Goal: Task Accomplishment & Management: Complete application form

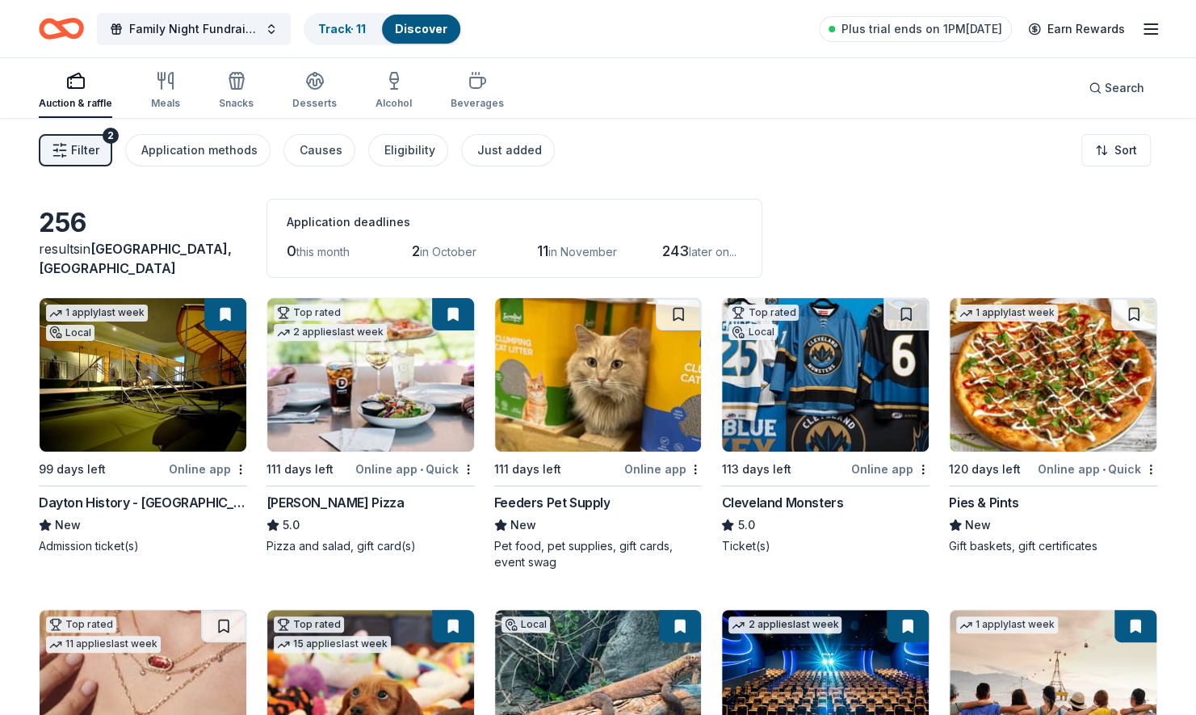
click at [326, 414] on img at bounding box center [370, 374] width 207 height 153
click at [1061, 376] on img at bounding box center [1053, 374] width 207 height 153
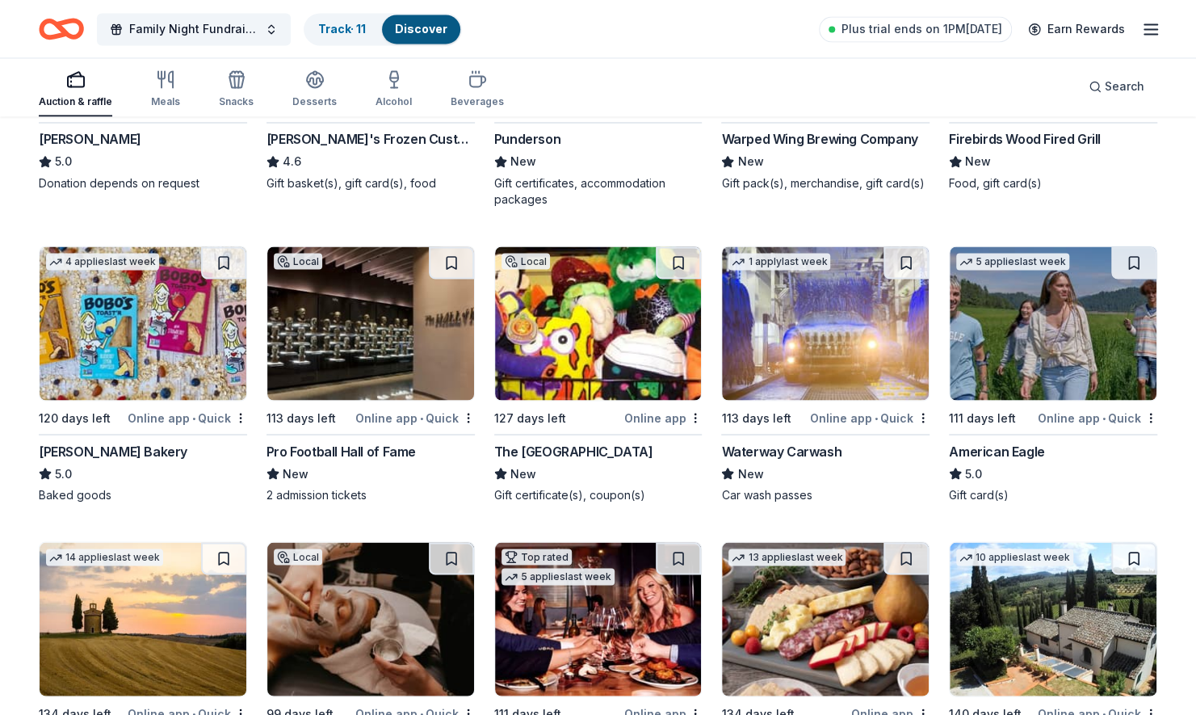
scroll to position [1619, 0]
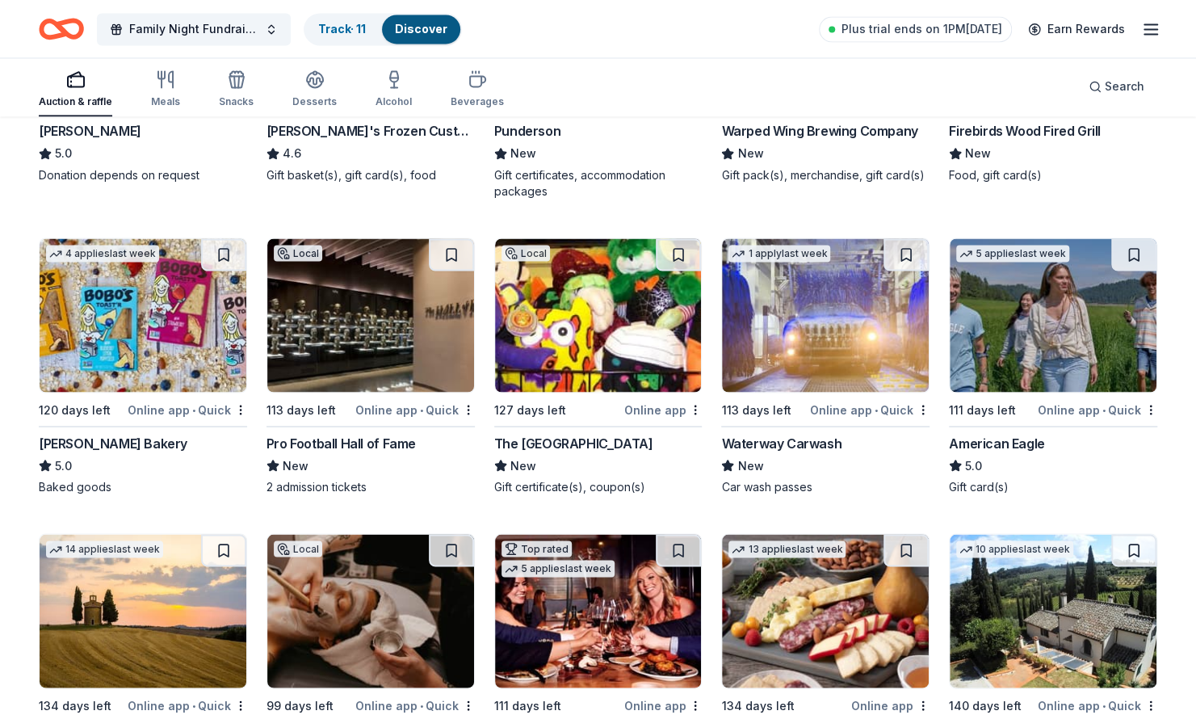
click at [101, 334] on img at bounding box center [143, 314] width 207 height 153
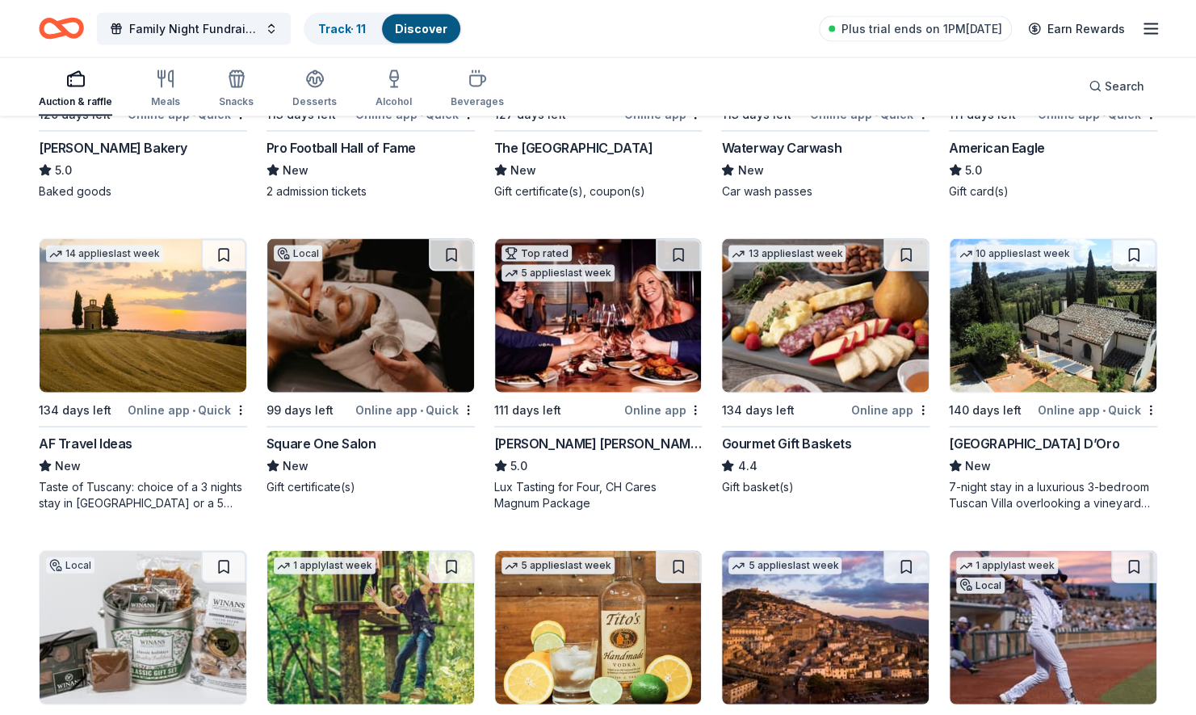
scroll to position [1922, 0]
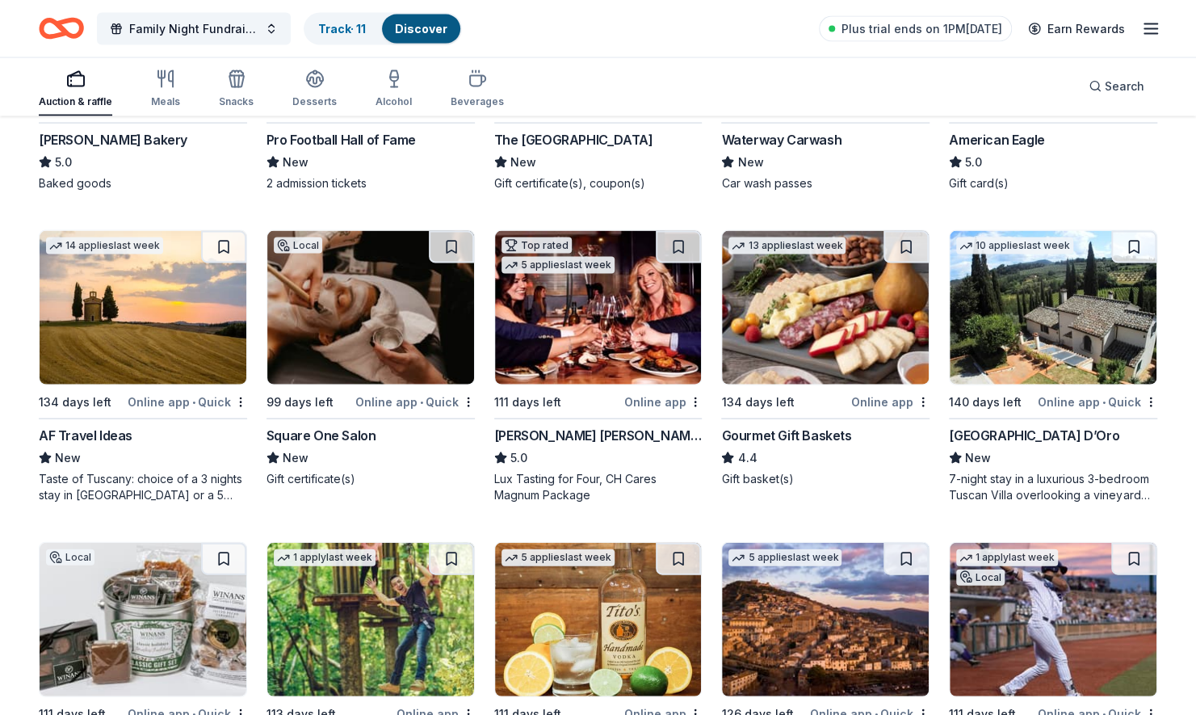
click at [350, 309] on img at bounding box center [370, 307] width 207 height 153
click at [981, 27] on span "Plus trial ends on 1PM, 9/22" at bounding box center [922, 28] width 161 height 19
click at [1131, 32] on link "Earn Rewards" at bounding box center [1077, 29] width 116 height 29
click at [1150, 26] on icon "button" at bounding box center [1150, 28] width 19 height 19
click at [1062, 24] on link "Earn Rewards" at bounding box center [1077, 29] width 116 height 29
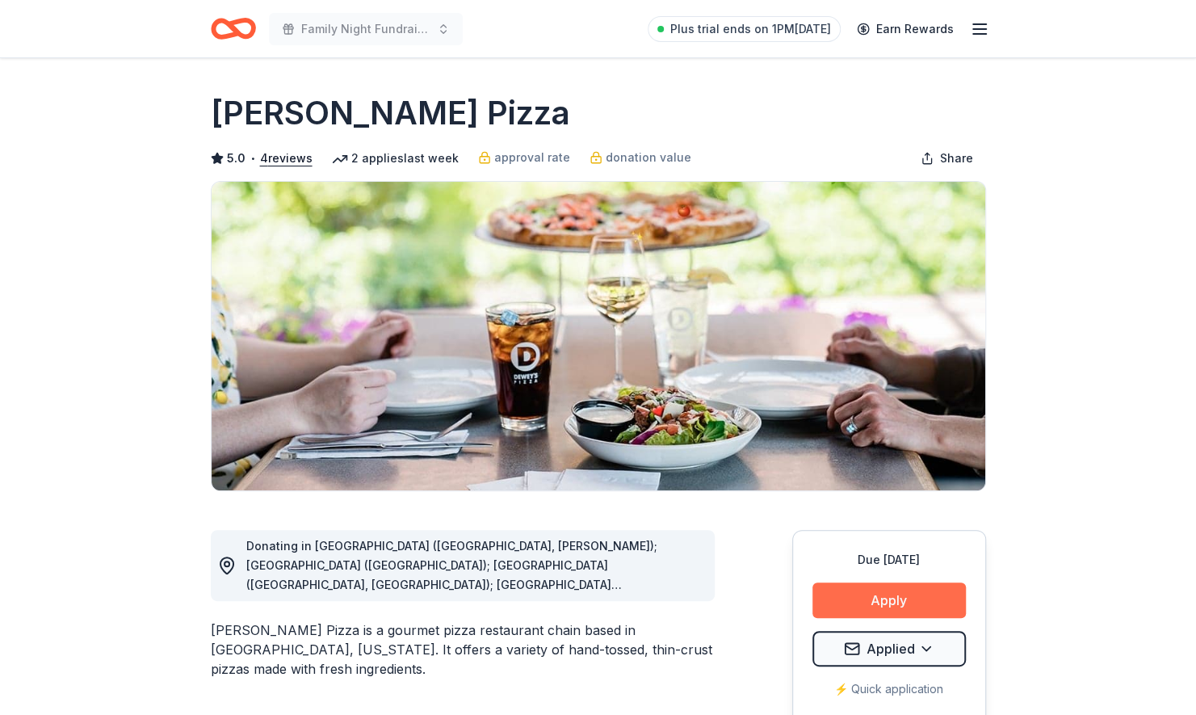
click at [876, 594] on button "Apply" at bounding box center [889, 600] width 153 height 36
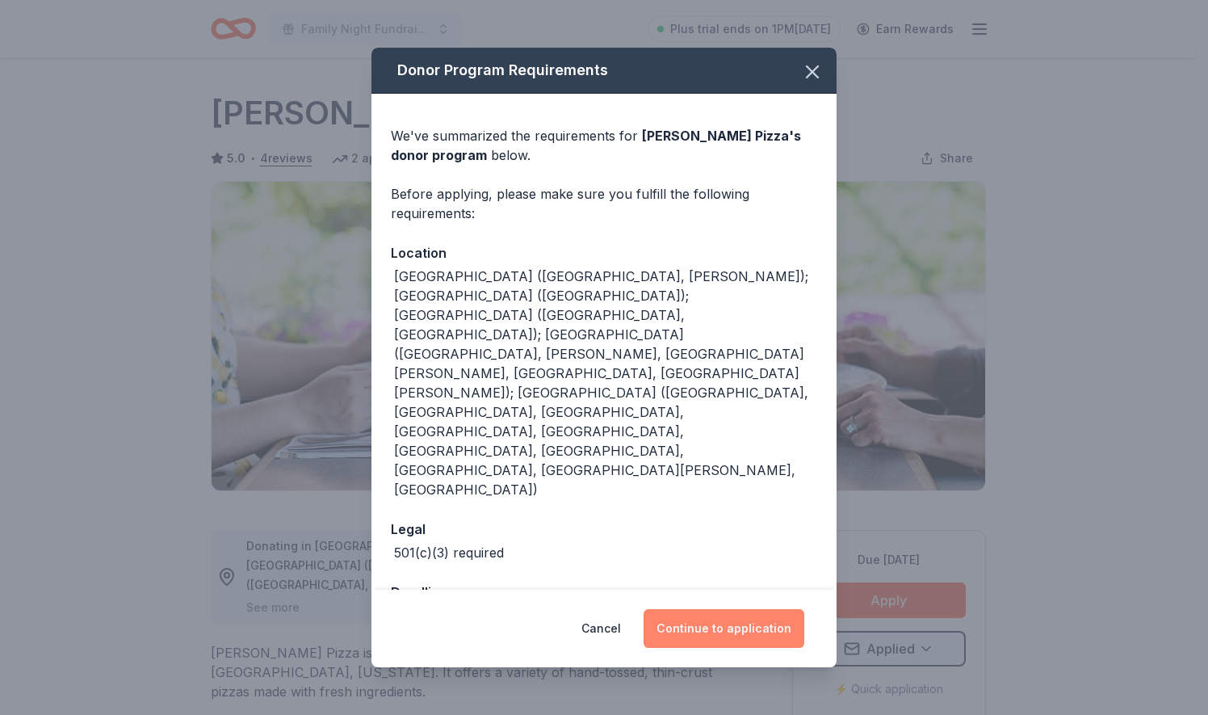
click at [708, 609] on button "Continue to application" at bounding box center [724, 628] width 161 height 39
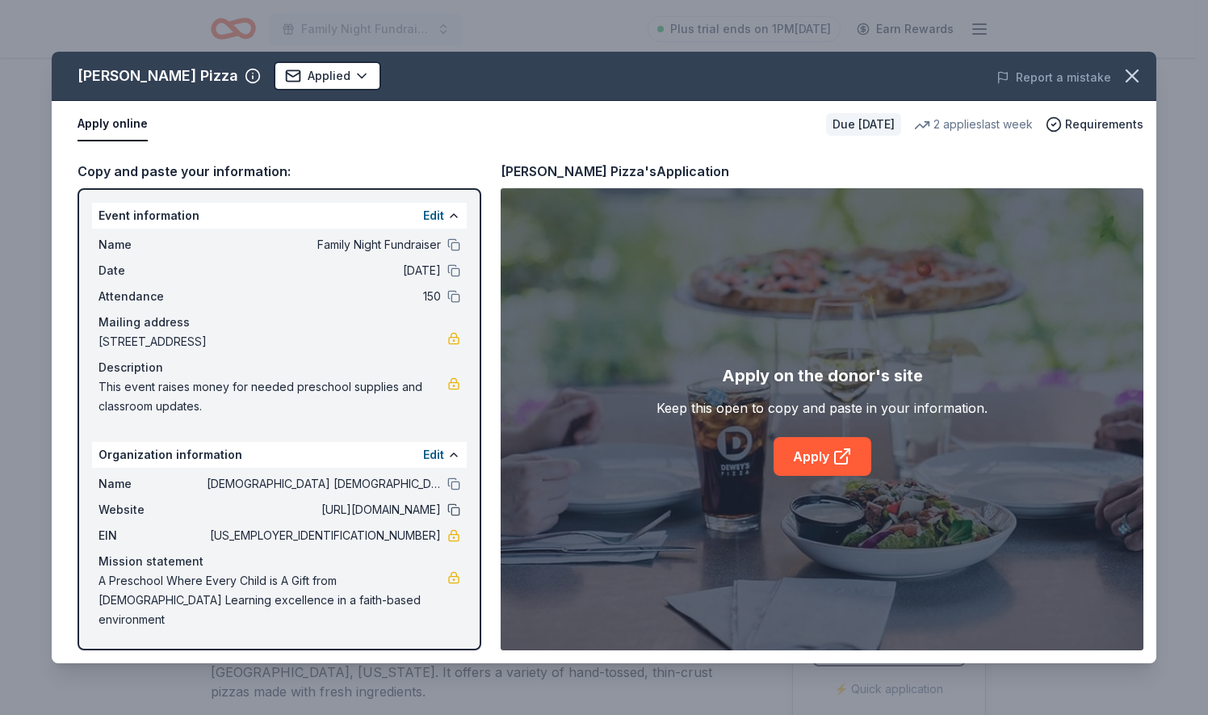
click at [454, 509] on button at bounding box center [453, 509] width 13 height 13
click at [1128, 73] on icon "button" at bounding box center [1132, 76] width 23 height 23
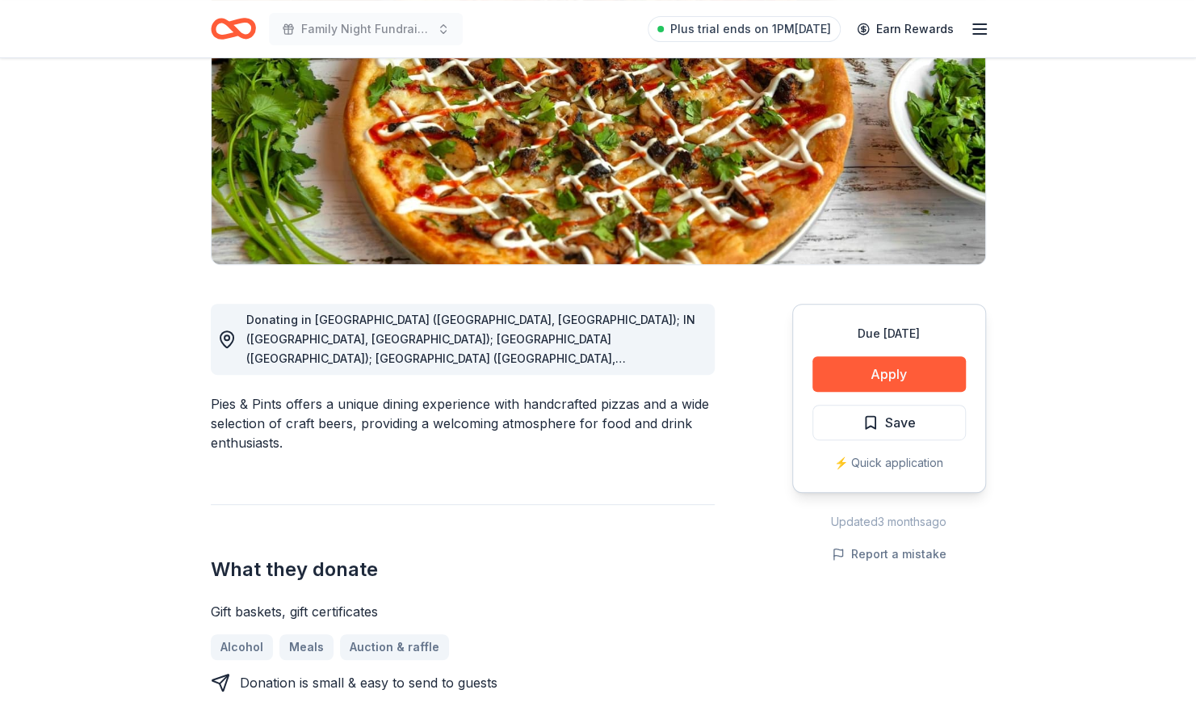
scroll to position [249, 0]
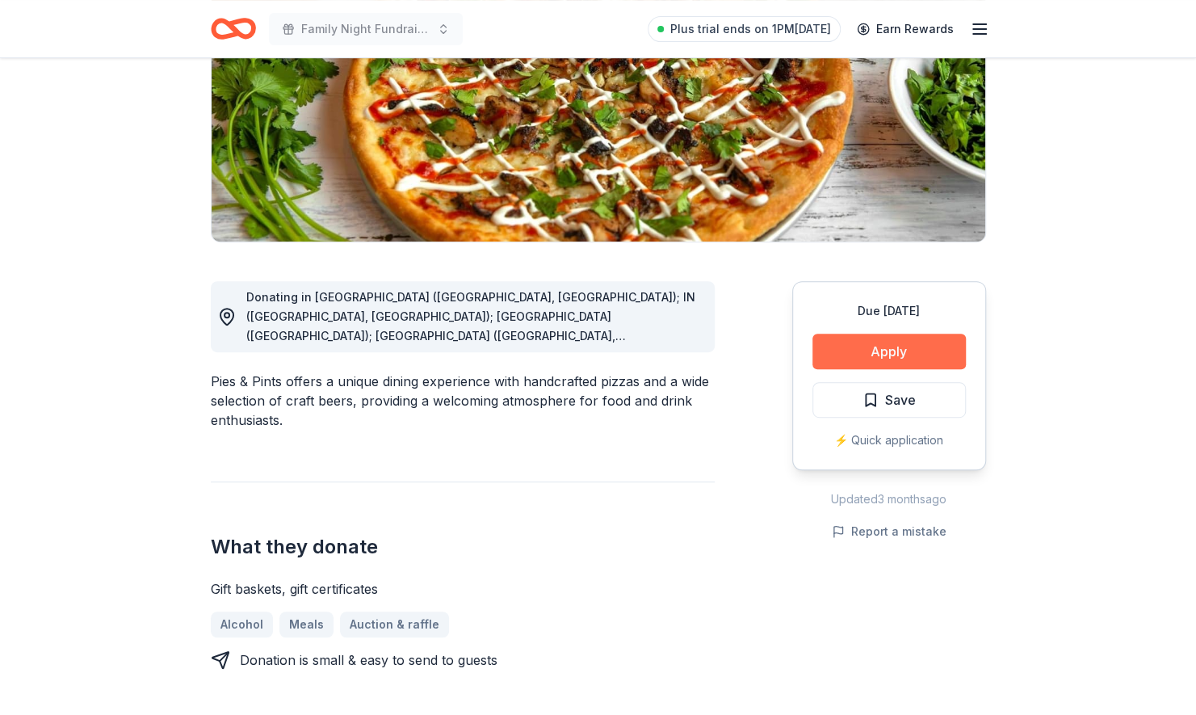
click at [874, 347] on button "Apply" at bounding box center [889, 352] width 153 height 36
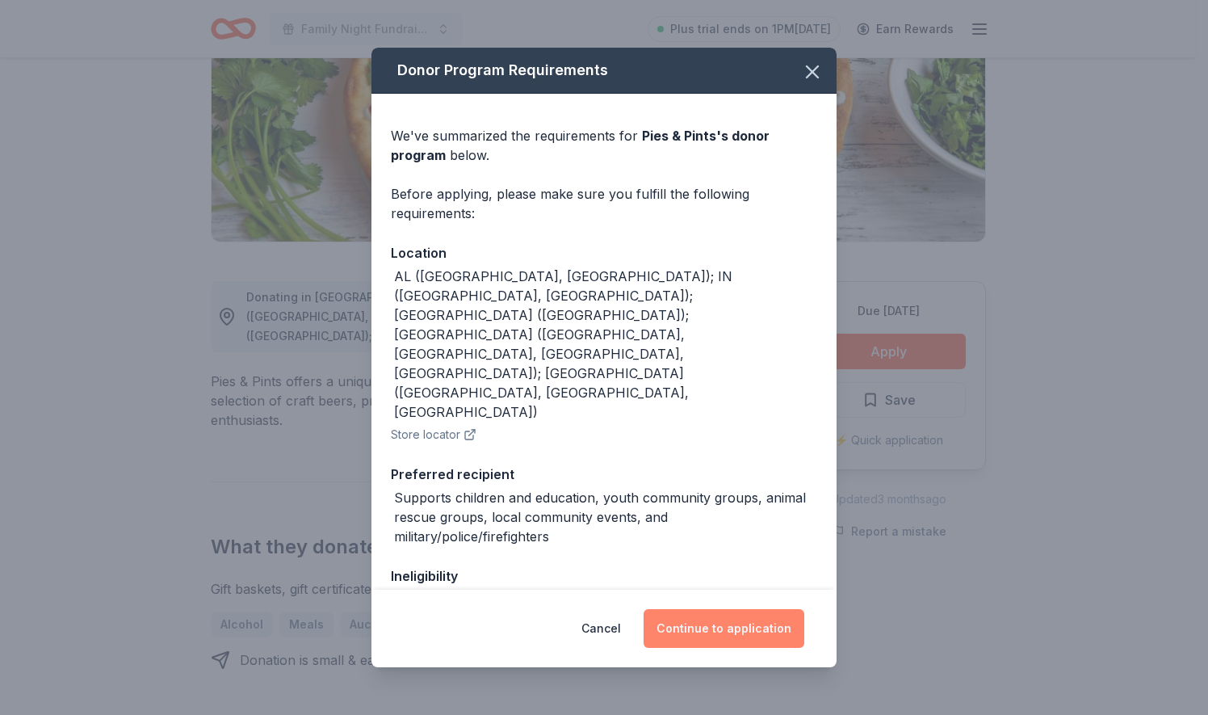
click at [698, 625] on button "Continue to application" at bounding box center [724, 628] width 161 height 39
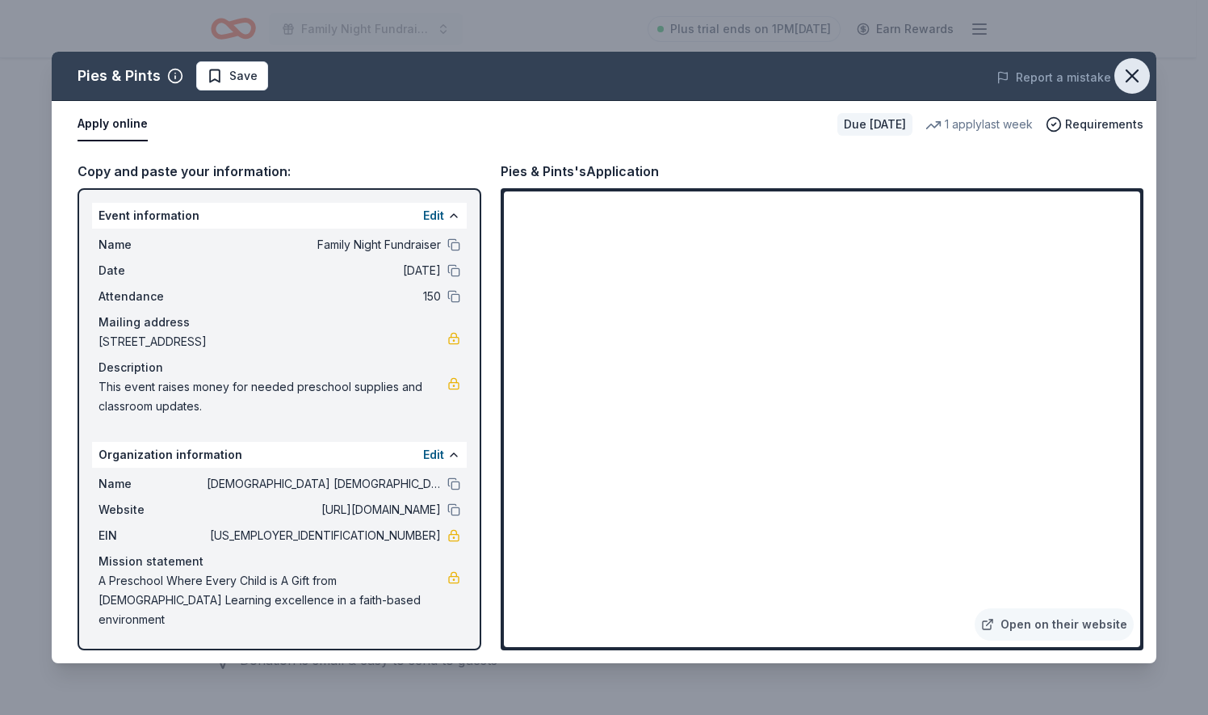
click at [1136, 72] on icon "button" at bounding box center [1132, 75] width 11 height 11
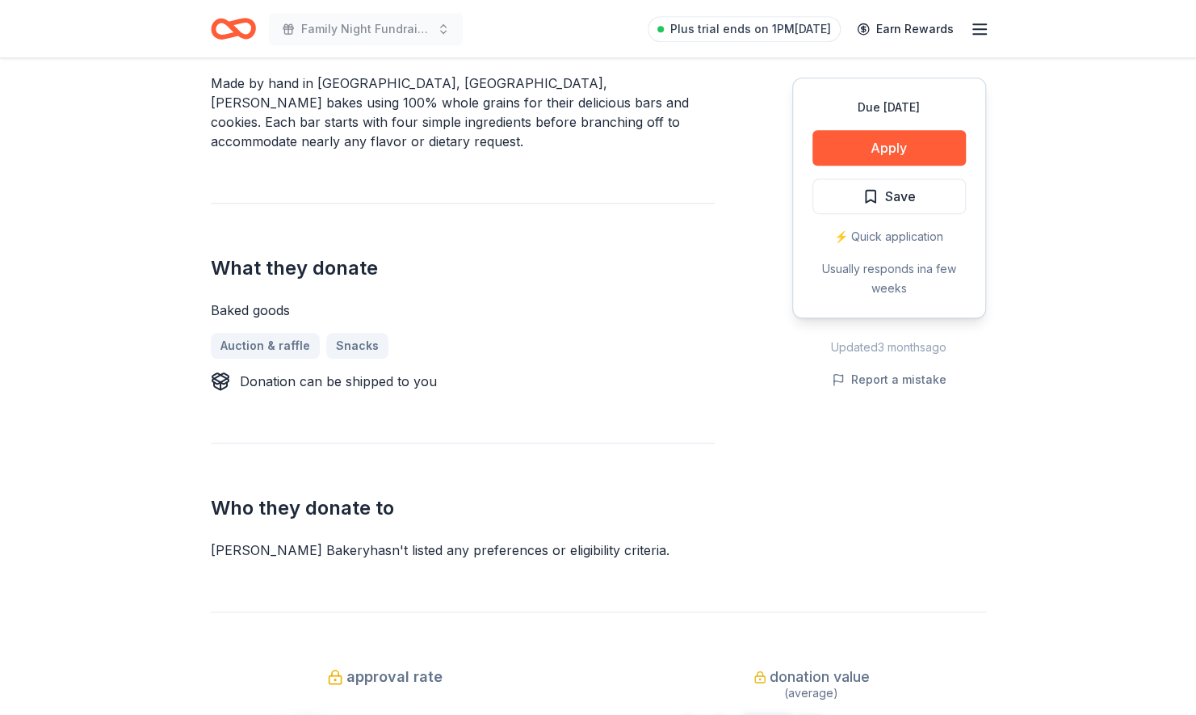
scroll to position [493, 0]
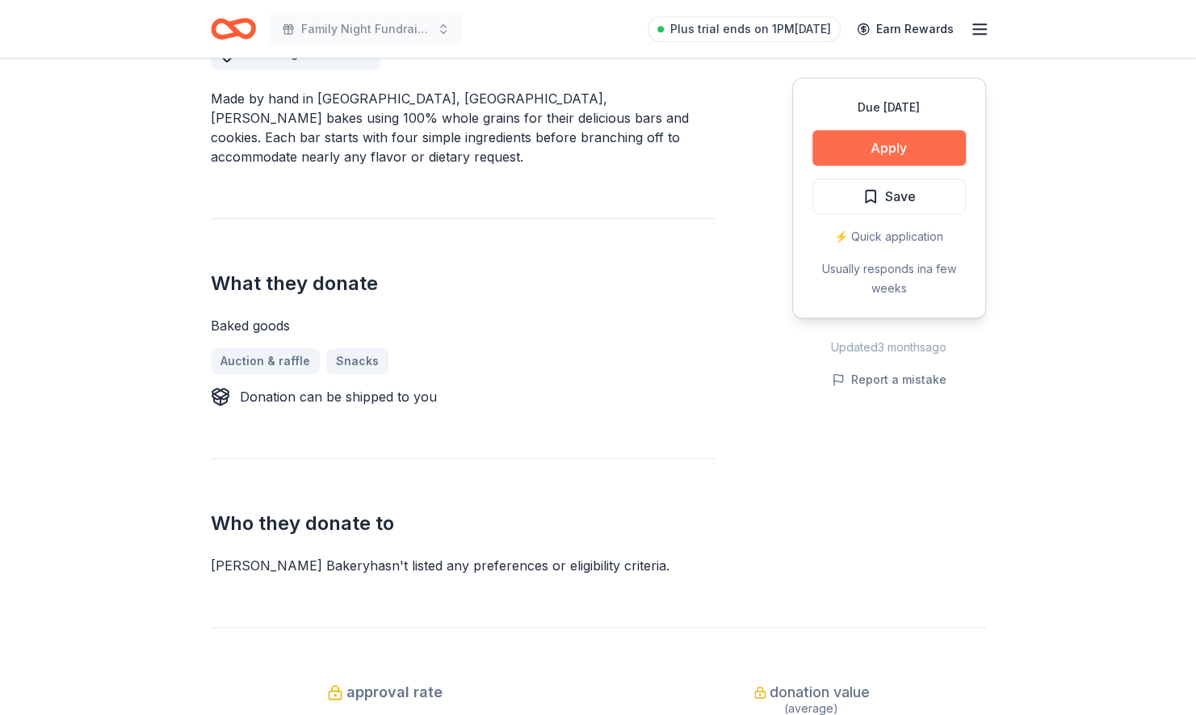
click at [888, 144] on button "Apply" at bounding box center [889, 148] width 153 height 36
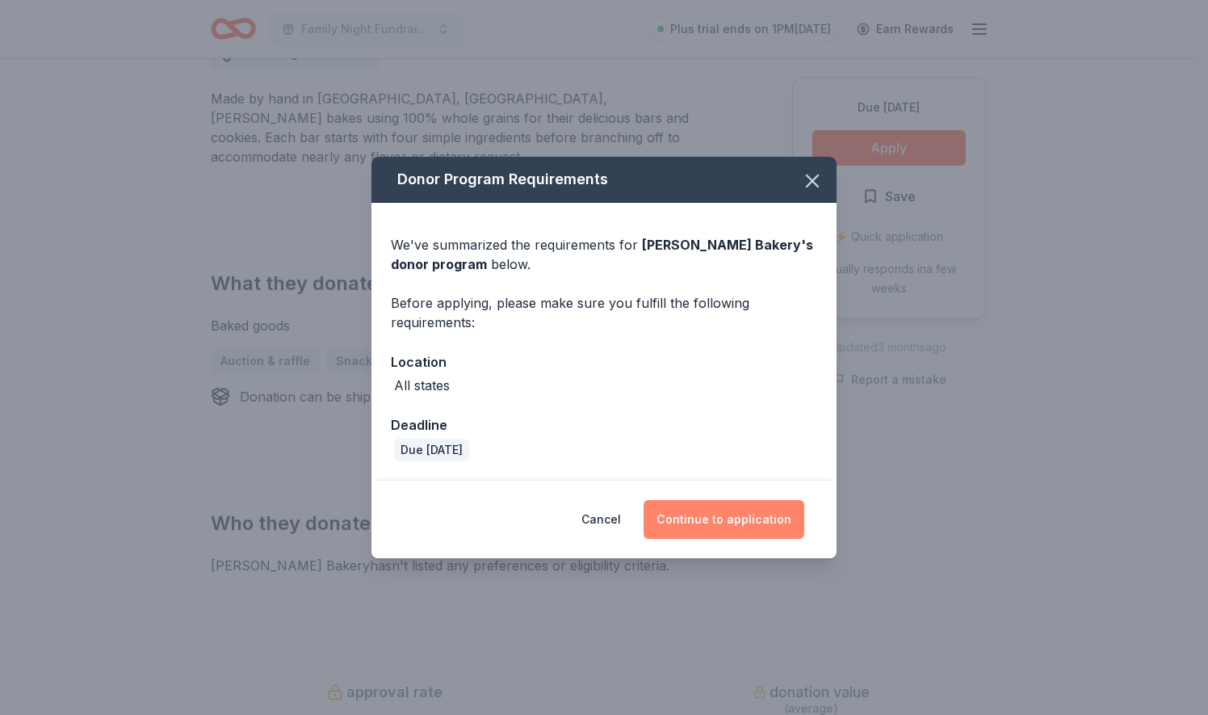
click at [674, 511] on button "Continue to application" at bounding box center [724, 519] width 161 height 39
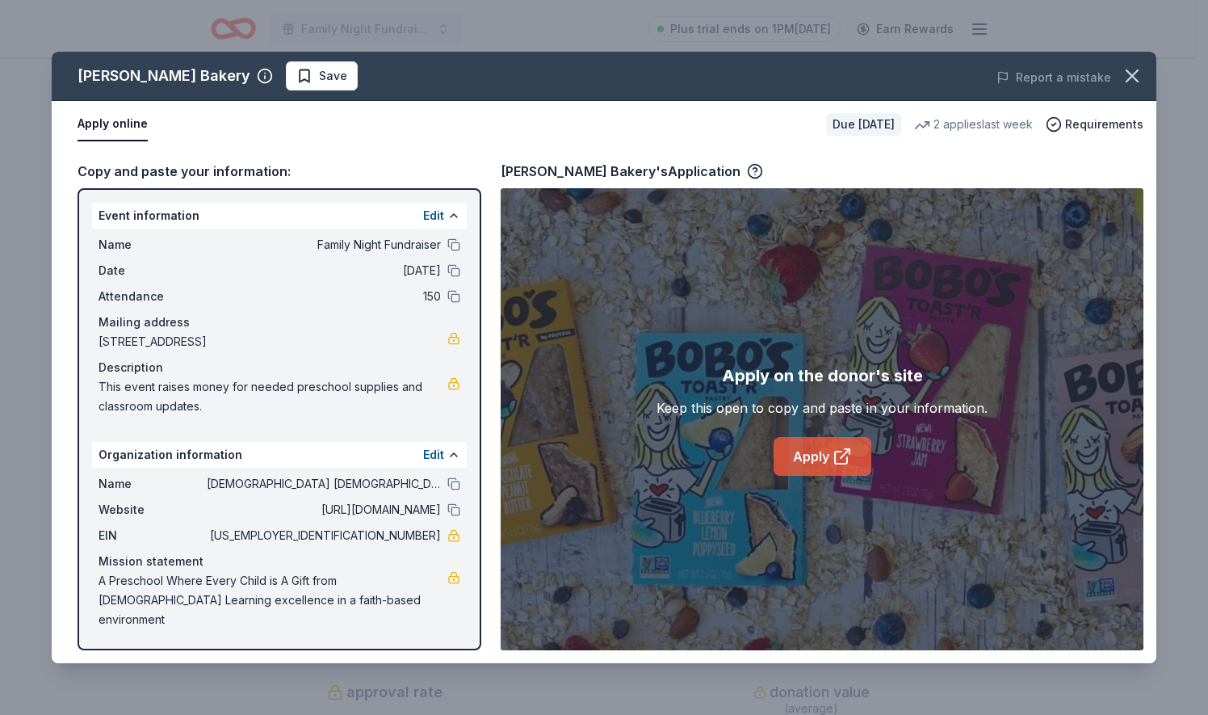
click at [842, 460] on icon at bounding box center [842, 456] width 19 height 19
click at [1128, 81] on icon "button" at bounding box center [1132, 75] width 11 height 11
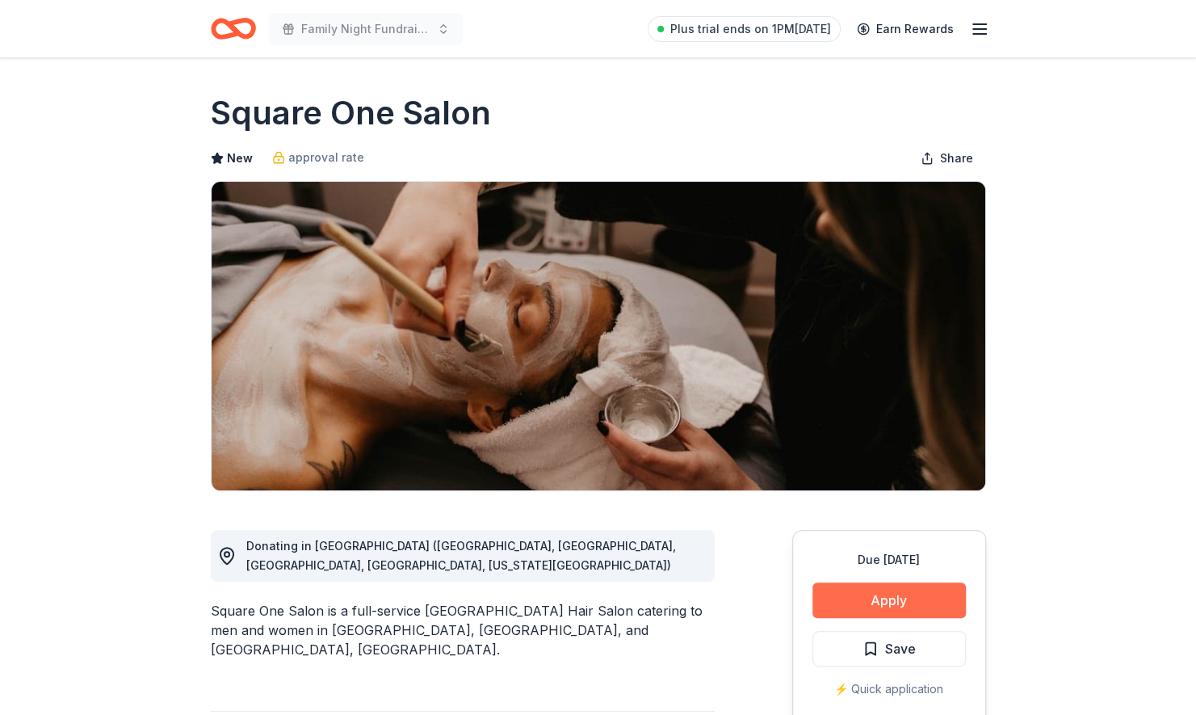
click at [878, 613] on button "Apply" at bounding box center [889, 600] width 153 height 36
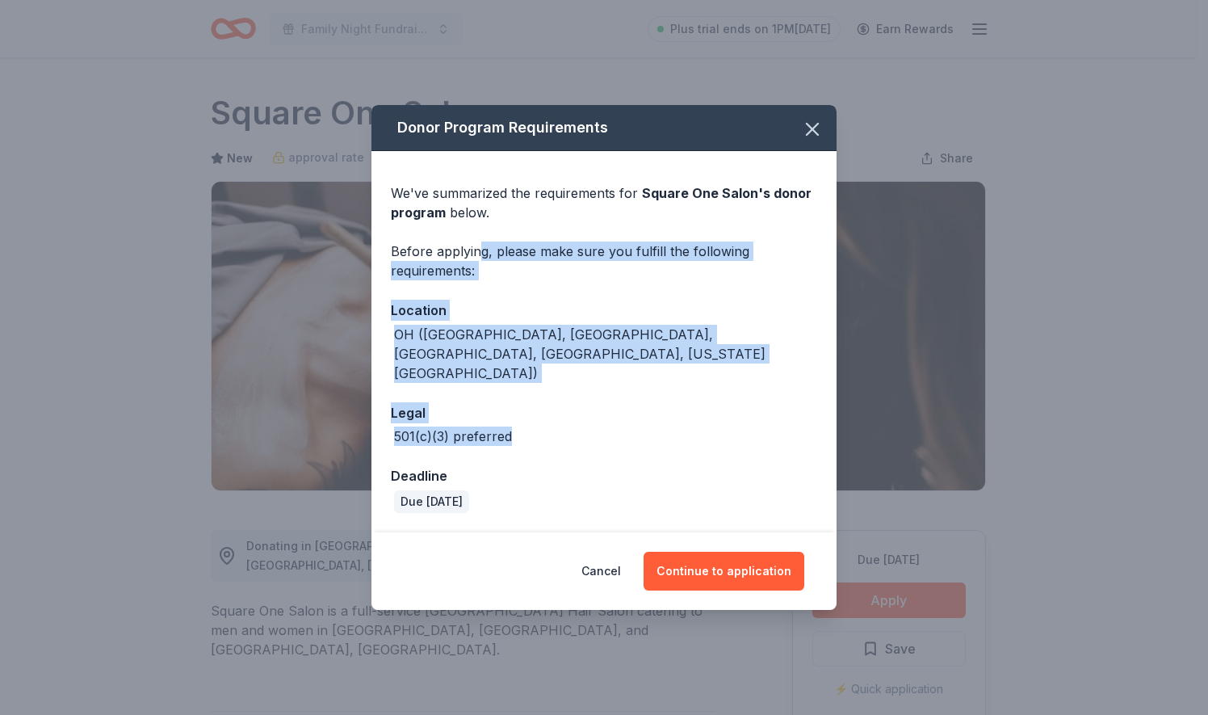
drag, startPoint x: 477, startPoint y: 271, endPoint x: 569, endPoint y: 443, distance: 195.1
click at [569, 443] on div "We've summarized the requirements for Square One Salon 's donor program below. …" at bounding box center [604, 341] width 465 height 380
click at [686, 409] on div "Legal" at bounding box center [604, 412] width 426 height 21
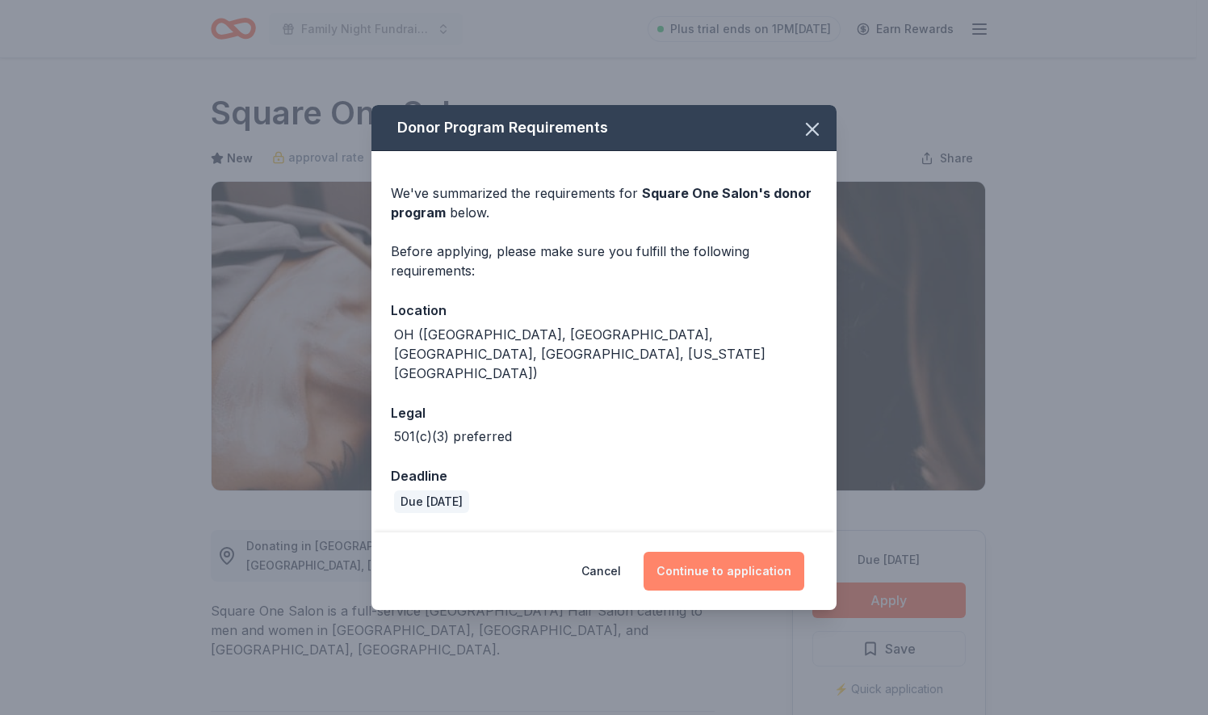
click at [727, 569] on button "Continue to application" at bounding box center [724, 571] width 161 height 39
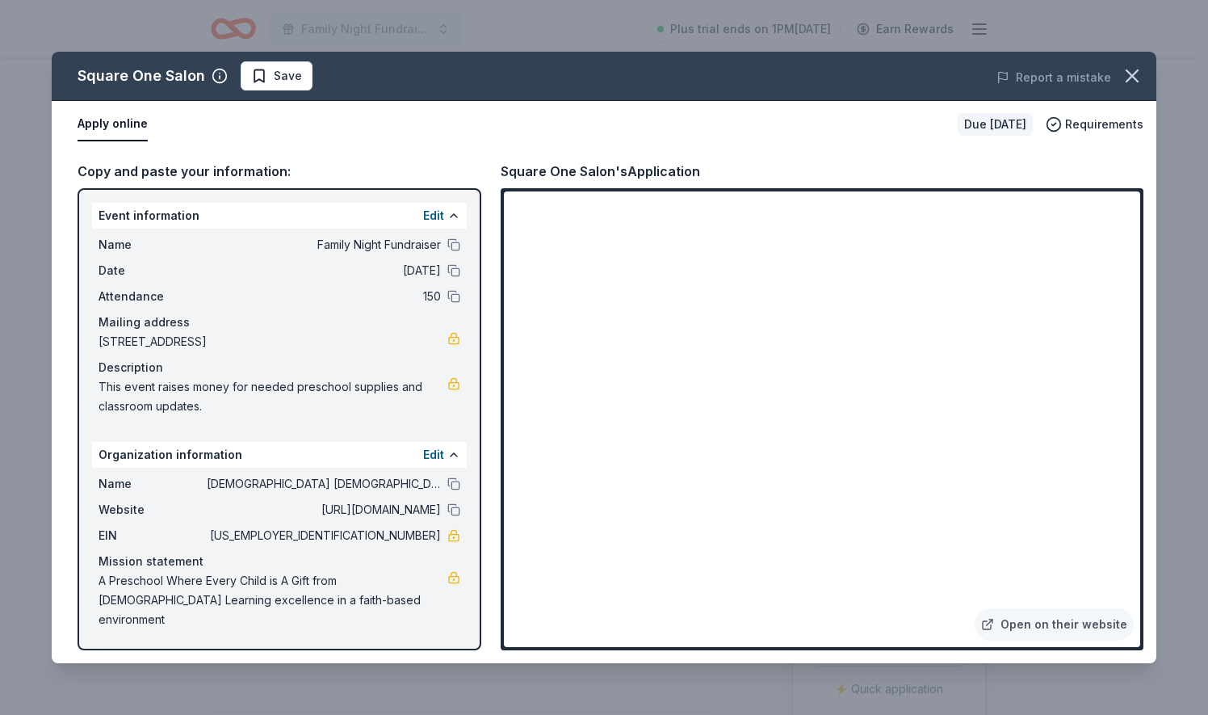
click at [1142, 310] on div "Copy and paste your information: Event information Edit Name Family Night Fundr…" at bounding box center [604, 405] width 1105 height 515
click at [1146, 82] on button "button" at bounding box center [1133, 76] width 36 height 36
